Goal: Transaction & Acquisition: Purchase product/service

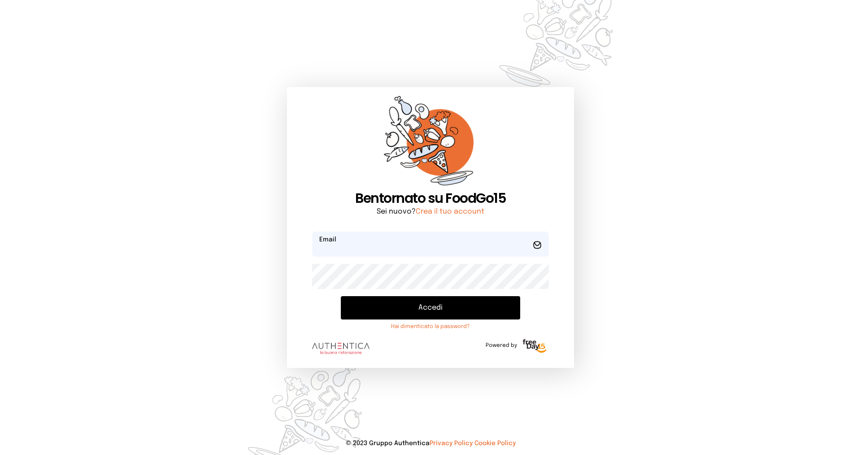
type input "**********"
click at [417, 312] on button "Accedi" at bounding box center [430, 307] width 179 height 23
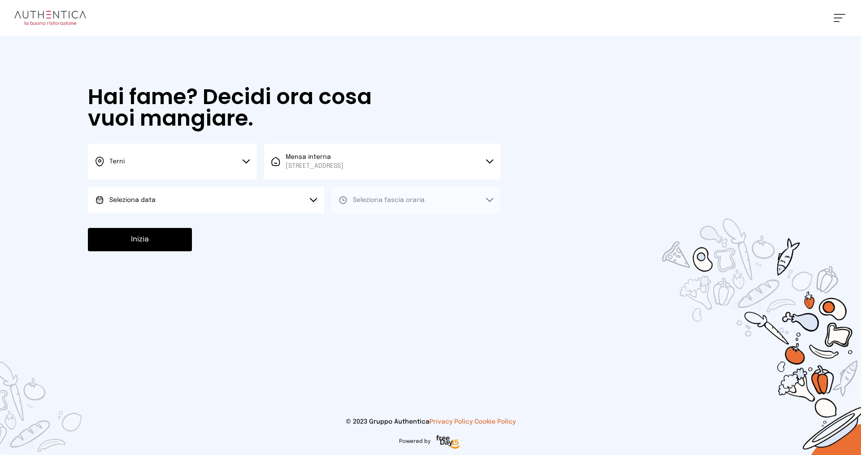
click at [272, 196] on button "Seleziona data" at bounding box center [206, 199] width 236 height 27
click at [266, 209] on button "Seleziona data" at bounding box center [206, 199] width 236 height 27
click at [264, 202] on button "Seleziona data" at bounding box center [206, 199] width 236 height 27
click at [260, 223] on li "[DATE], [DATE]" at bounding box center [206, 224] width 236 height 23
click at [356, 201] on span "Seleziona fascia oraria" at bounding box center [389, 200] width 72 height 6
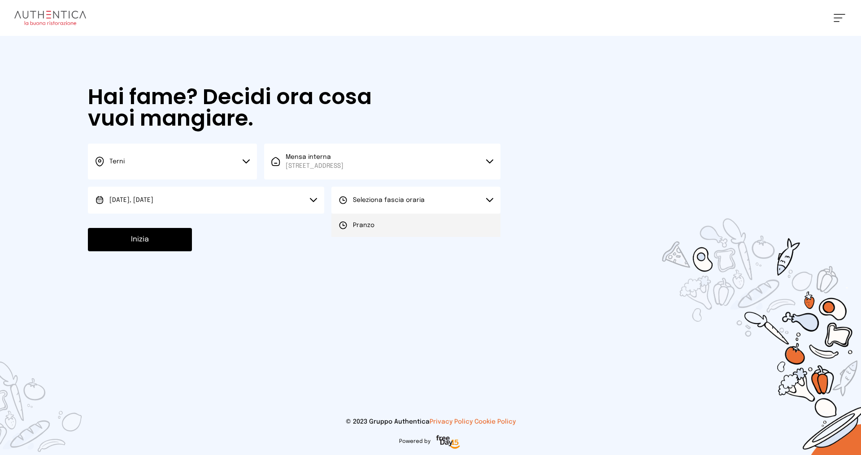
click at [351, 224] on div "Pranzo" at bounding box center [356, 225] width 36 height 9
click at [160, 236] on button "Inizia" at bounding box center [140, 239] width 104 height 23
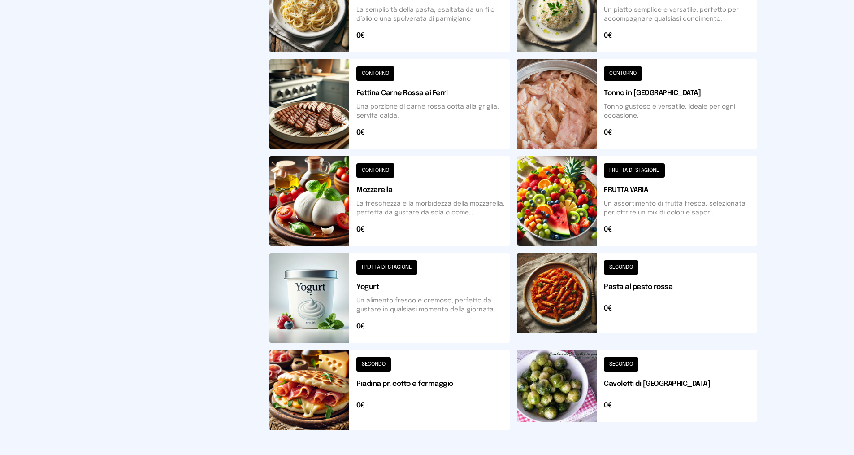
scroll to position [269, 0]
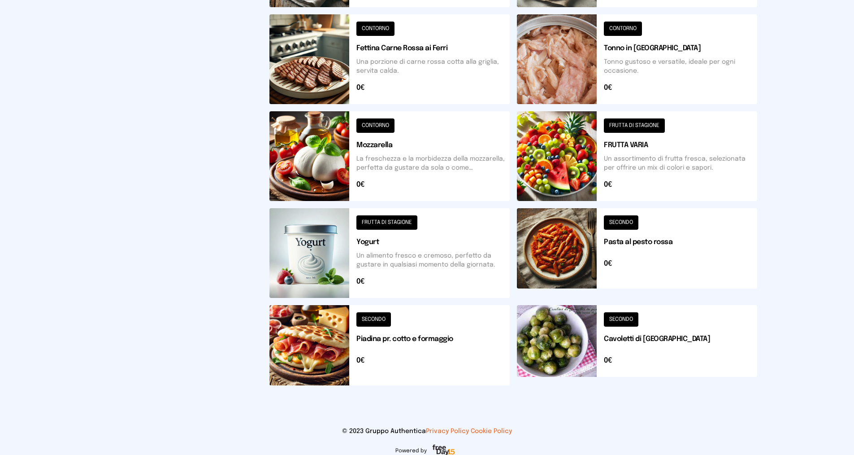
click at [414, 334] on button at bounding box center [389, 345] width 240 height 80
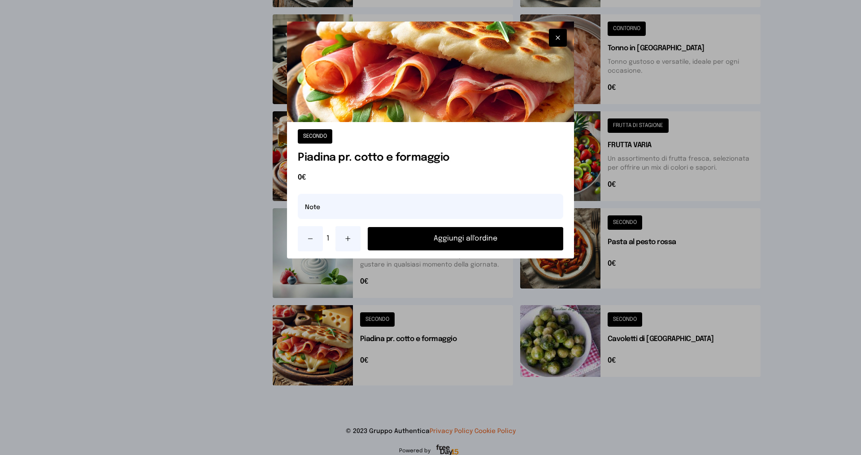
click at [388, 238] on button "Aggiungi all'ordine" at bounding box center [465, 238] width 195 height 23
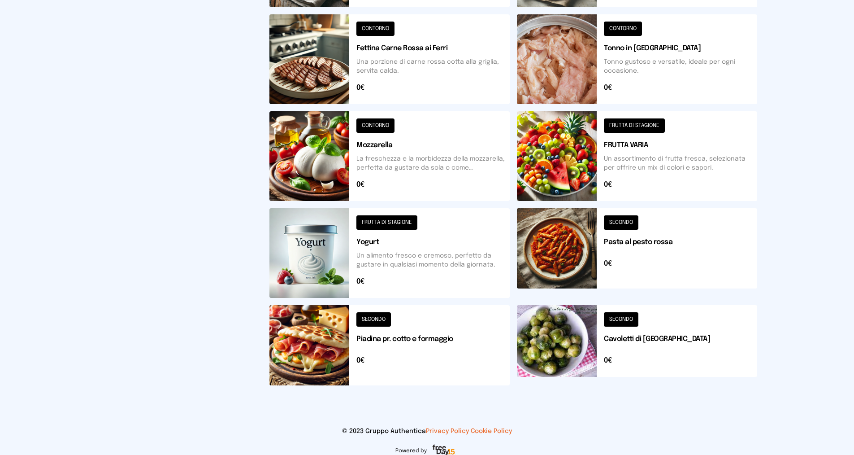
click at [641, 335] on button at bounding box center [637, 345] width 240 height 80
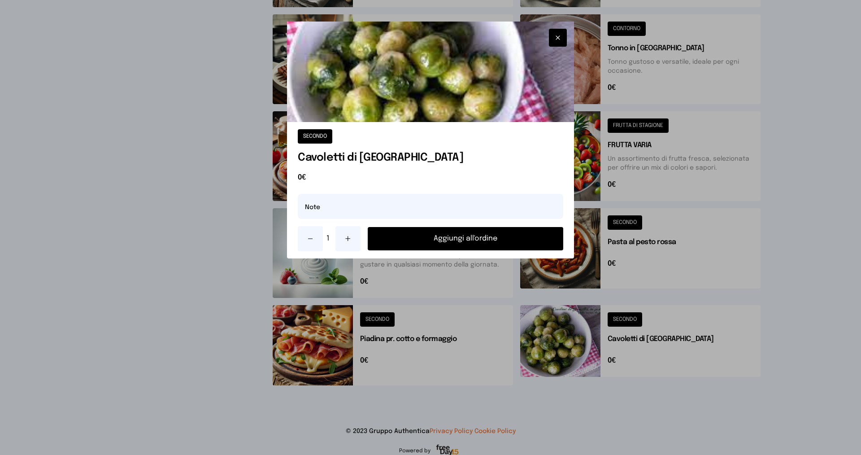
click at [350, 237] on icon at bounding box center [347, 238] width 7 height 7
click at [450, 238] on button "Aggiungi all'ordine" at bounding box center [465, 238] width 195 height 23
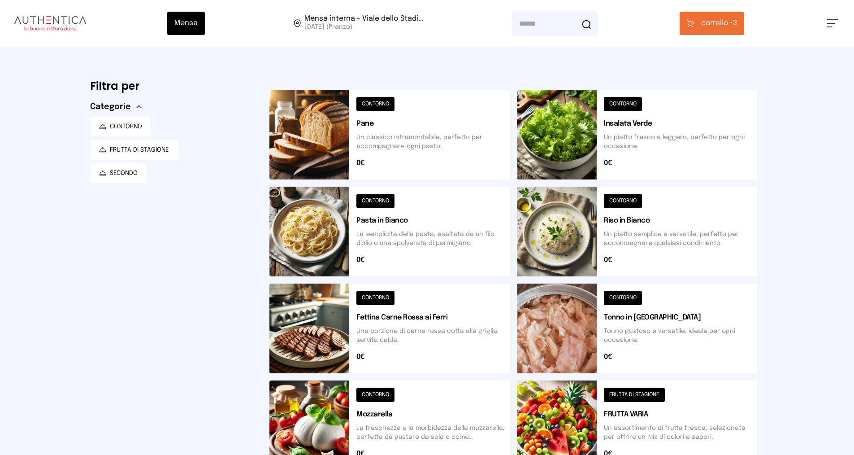
scroll to position [134, 0]
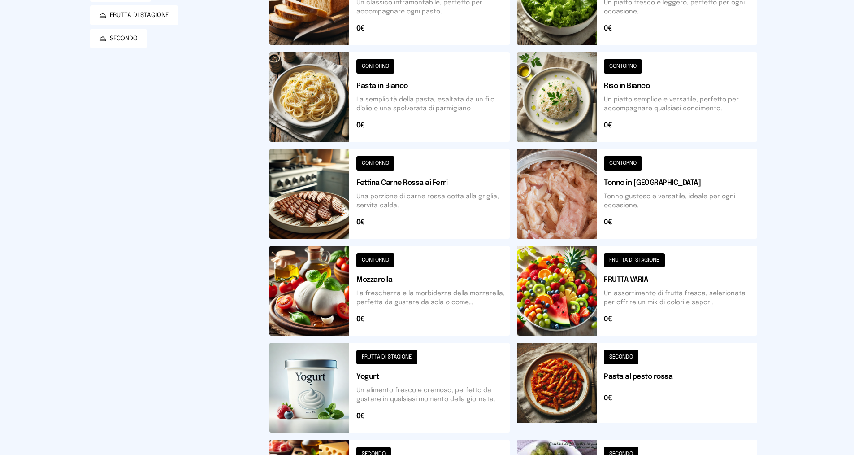
click at [637, 278] on button at bounding box center [637, 291] width 240 height 90
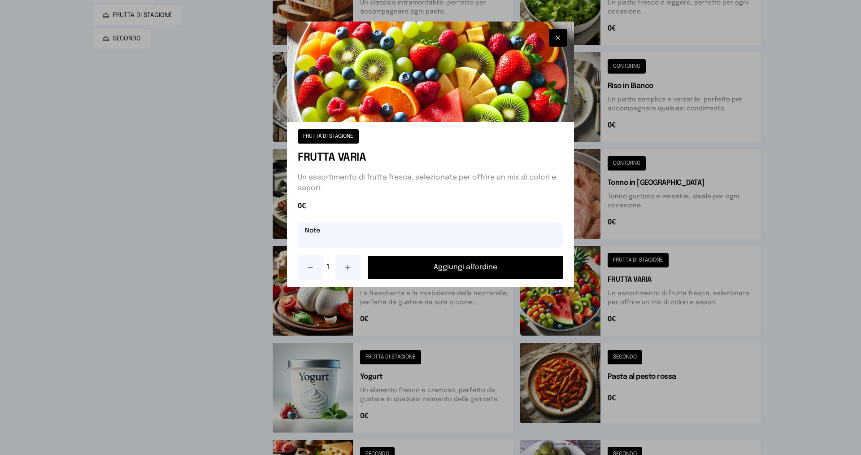
click at [354, 238] on input "text" at bounding box center [430, 234] width 265 height 25
type input "**********"
click at [435, 271] on button "Aggiungi all'ordine" at bounding box center [465, 267] width 195 height 23
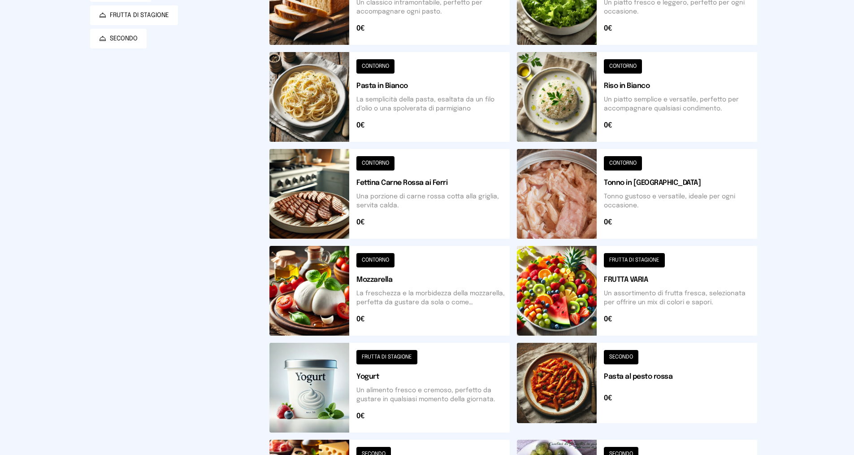
click at [375, 377] on button at bounding box center [389, 387] width 240 height 90
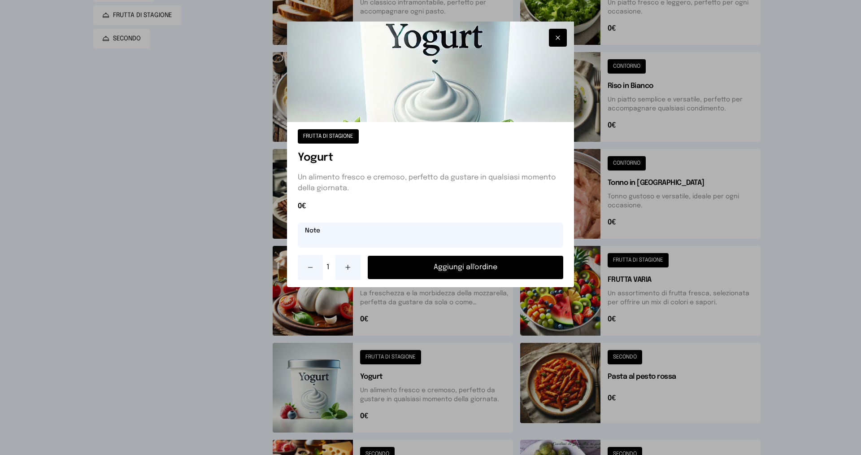
click at [378, 233] on input "text" at bounding box center [430, 234] width 265 height 25
type input "**********"
click at [489, 270] on button "Aggiungi all'ordine" at bounding box center [465, 267] width 195 height 23
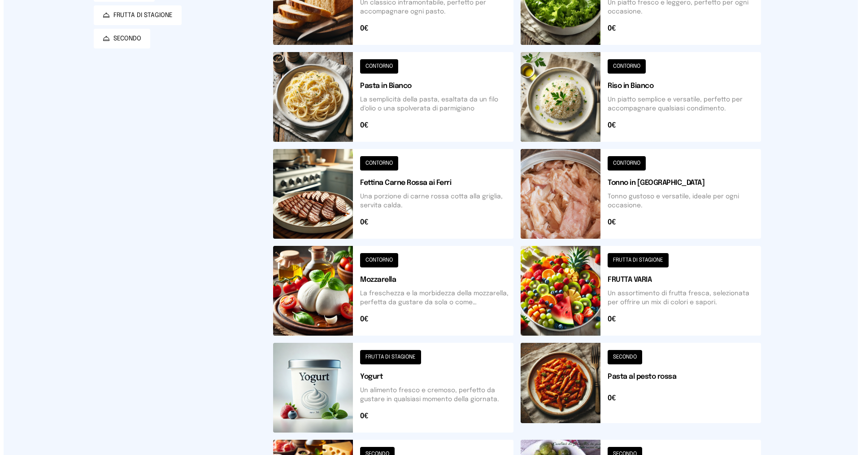
scroll to position [0, 0]
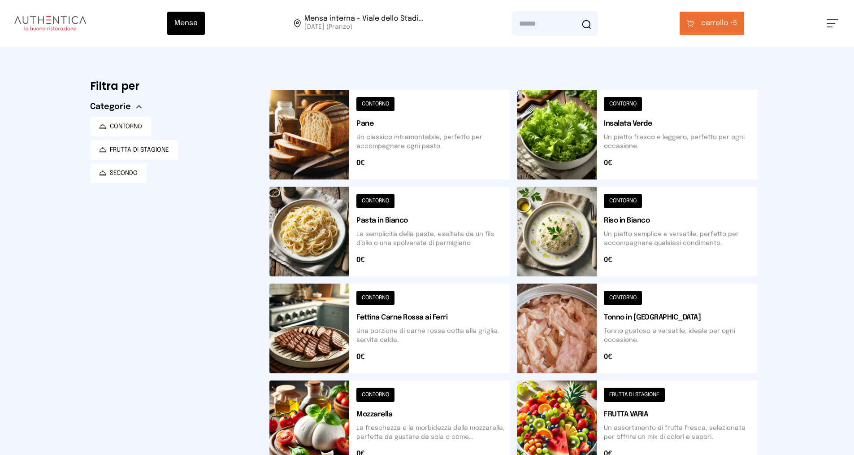
click at [701, 18] on button "carrello • 5" at bounding box center [712, 23] width 65 height 23
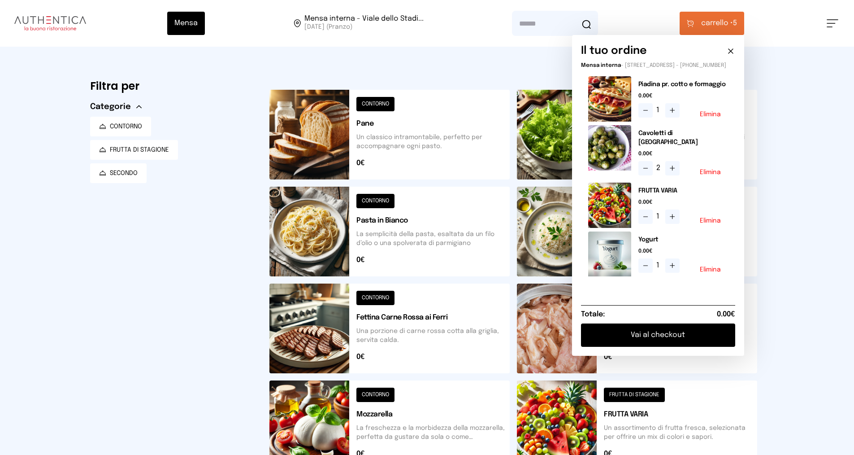
click at [663, 334] on button "Vai al checkout" at bounding box center [658, 334] width 154 height 23
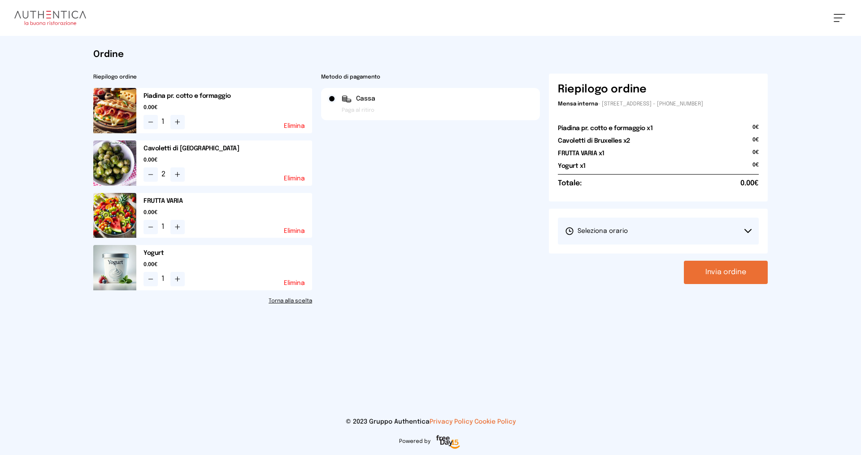
click at [619, 230] on span "Seleziona orario" at bounding box center [596, 230] width 63 height 9
click at [609, 251] on span "1° Turno (13:00 - 15:00)" at bounding box center [599, 255] width 68 height 9
click at [717, 267] on button "Invia ordine" at bounding box center [726, 271] width 84 height 23
